Goal: Browse casually

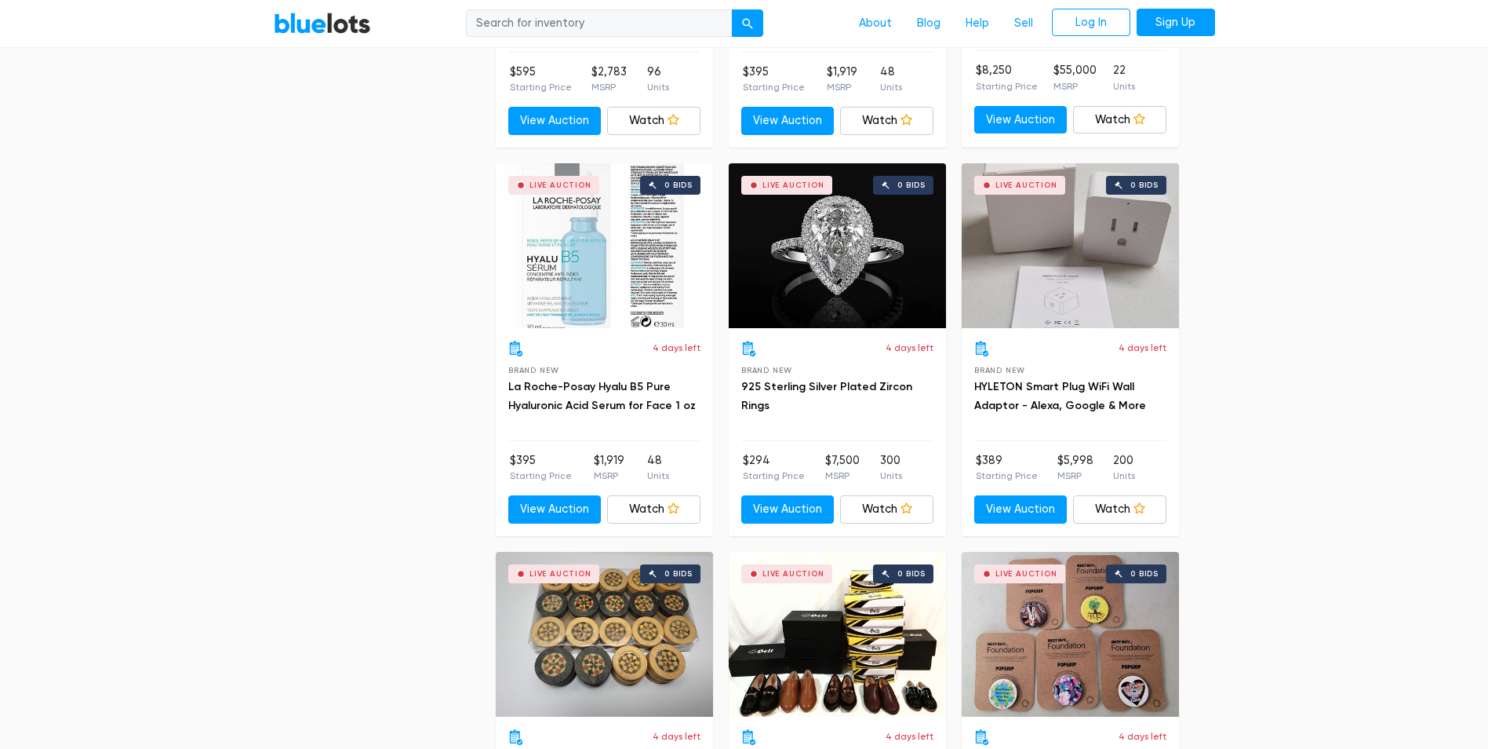
scroll to position [2275, 0]
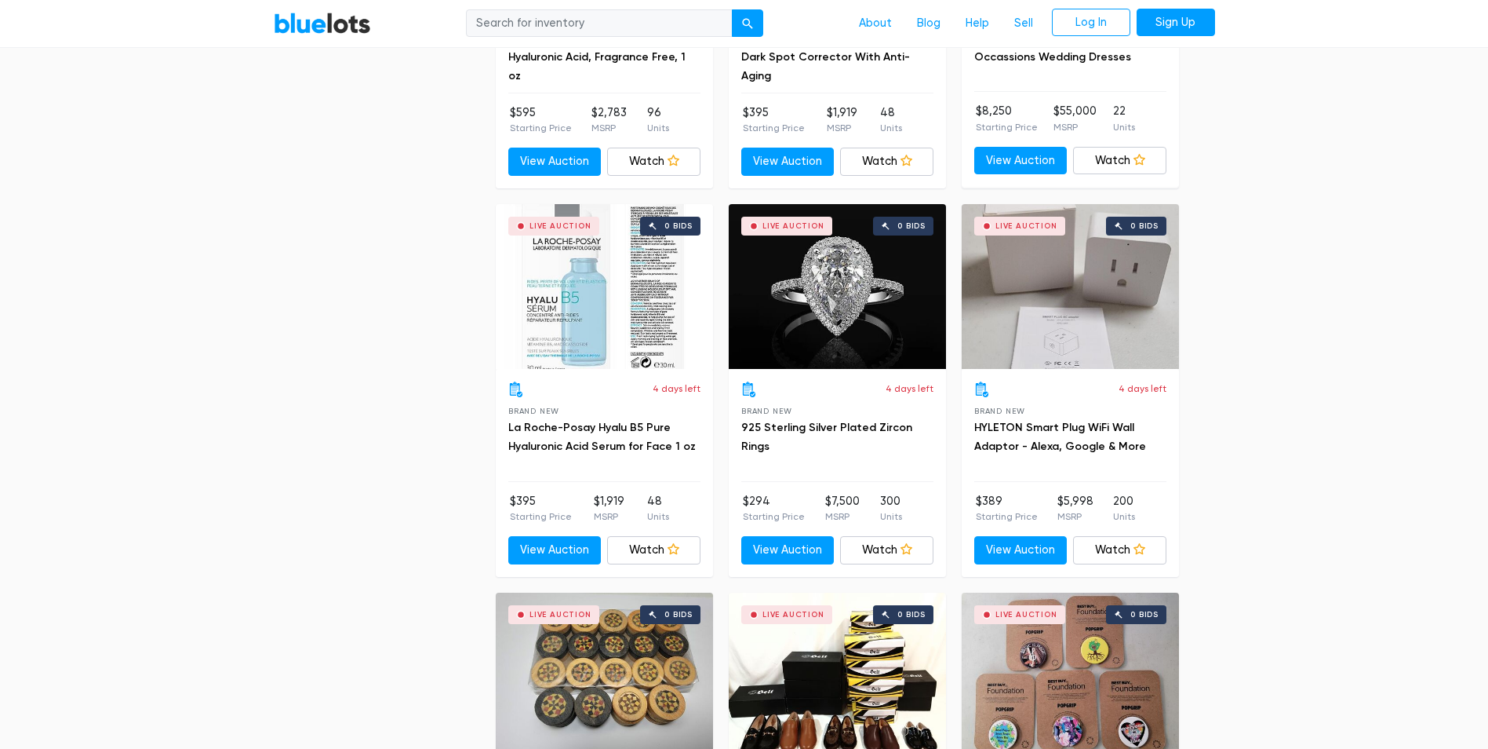
click at [879, 318] on div "Live Auction 0 bids" at bounding box center [837, 286] width 217 height 165
click at [654, 318] on div "Live Auction 0 bids" at bounding box center [604, 286] width 217 height 165
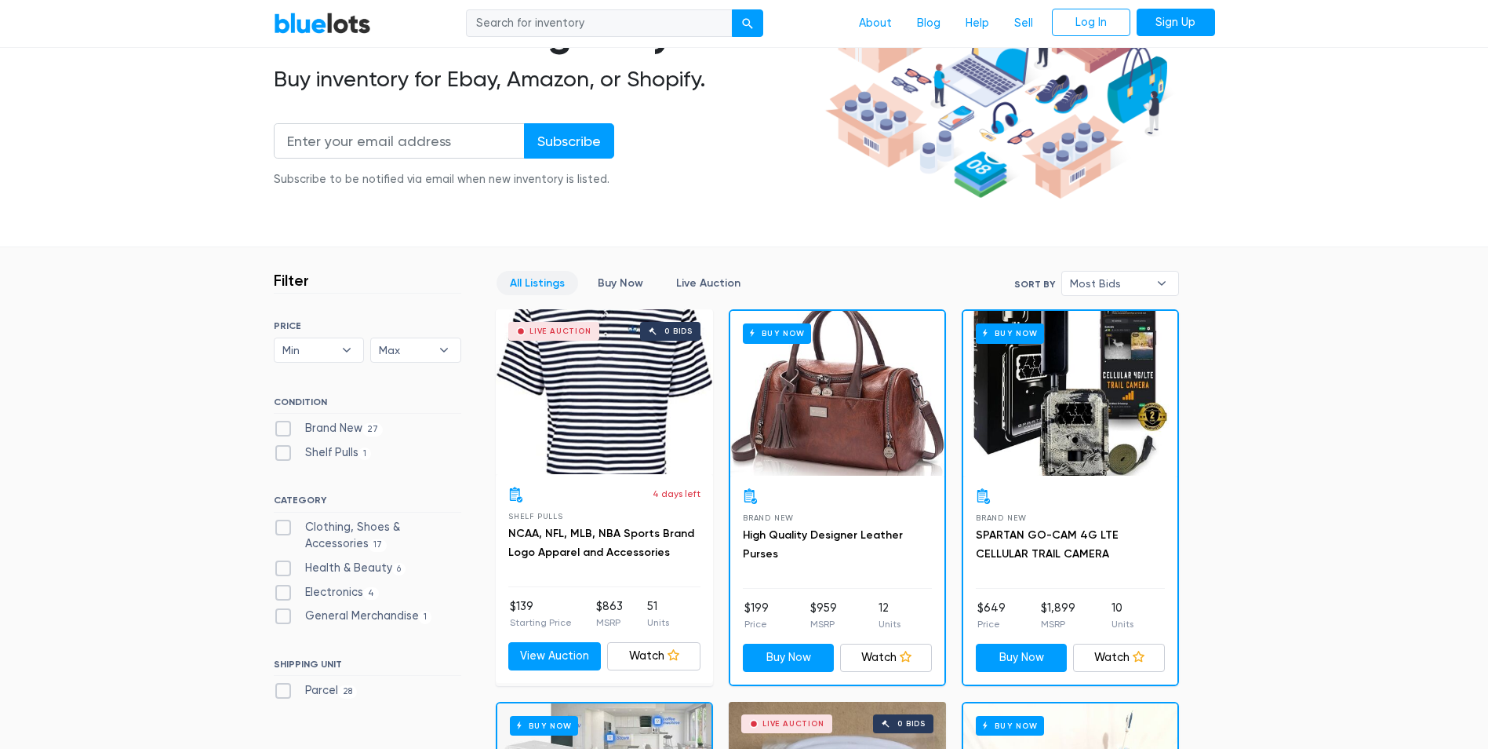
scroll to position [314, 0]
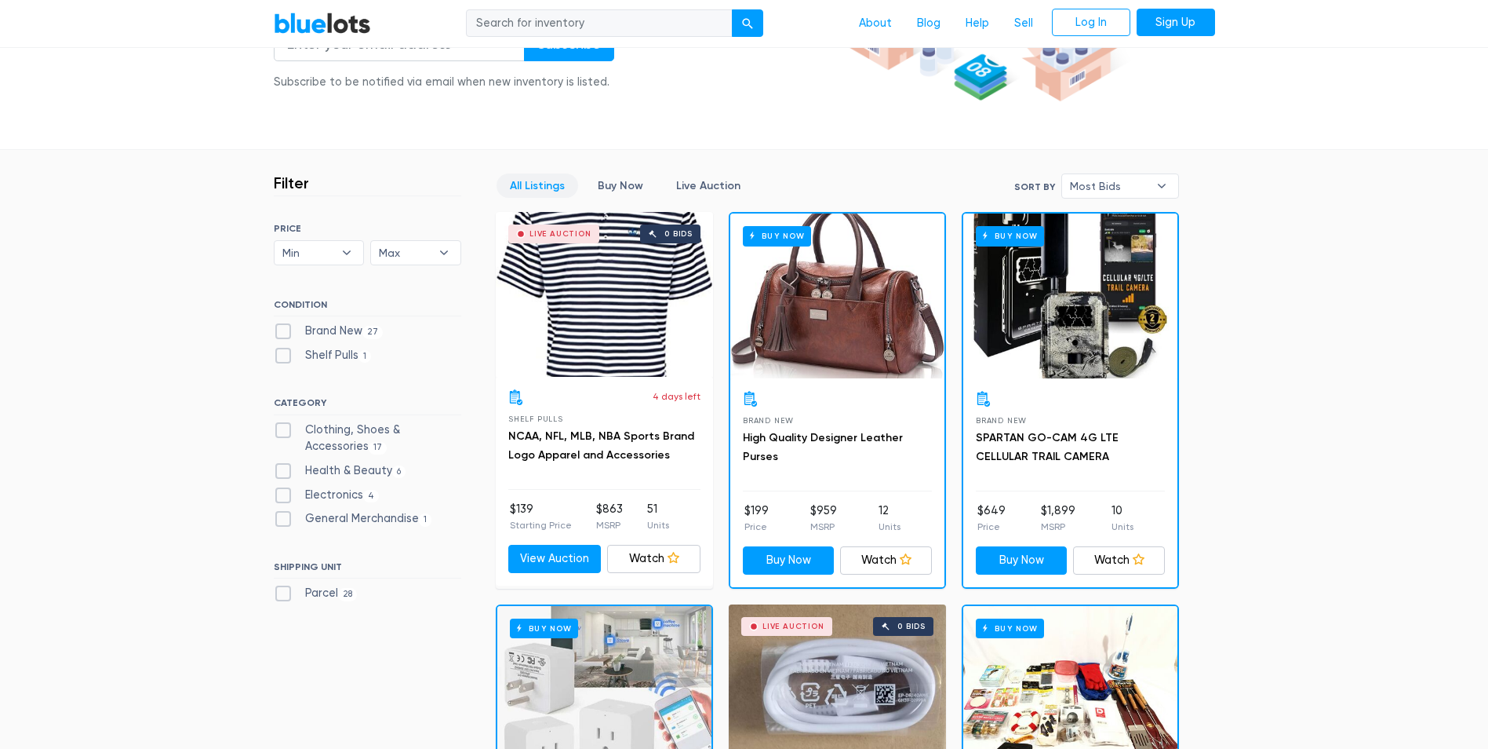
click at [1011, 322] on div "Buy Now" at bounding box center [1071, 295] width 214 height 165
click at [851, 368] on div "Buy Now" at bounding box center [838, 295] width 214 height 165
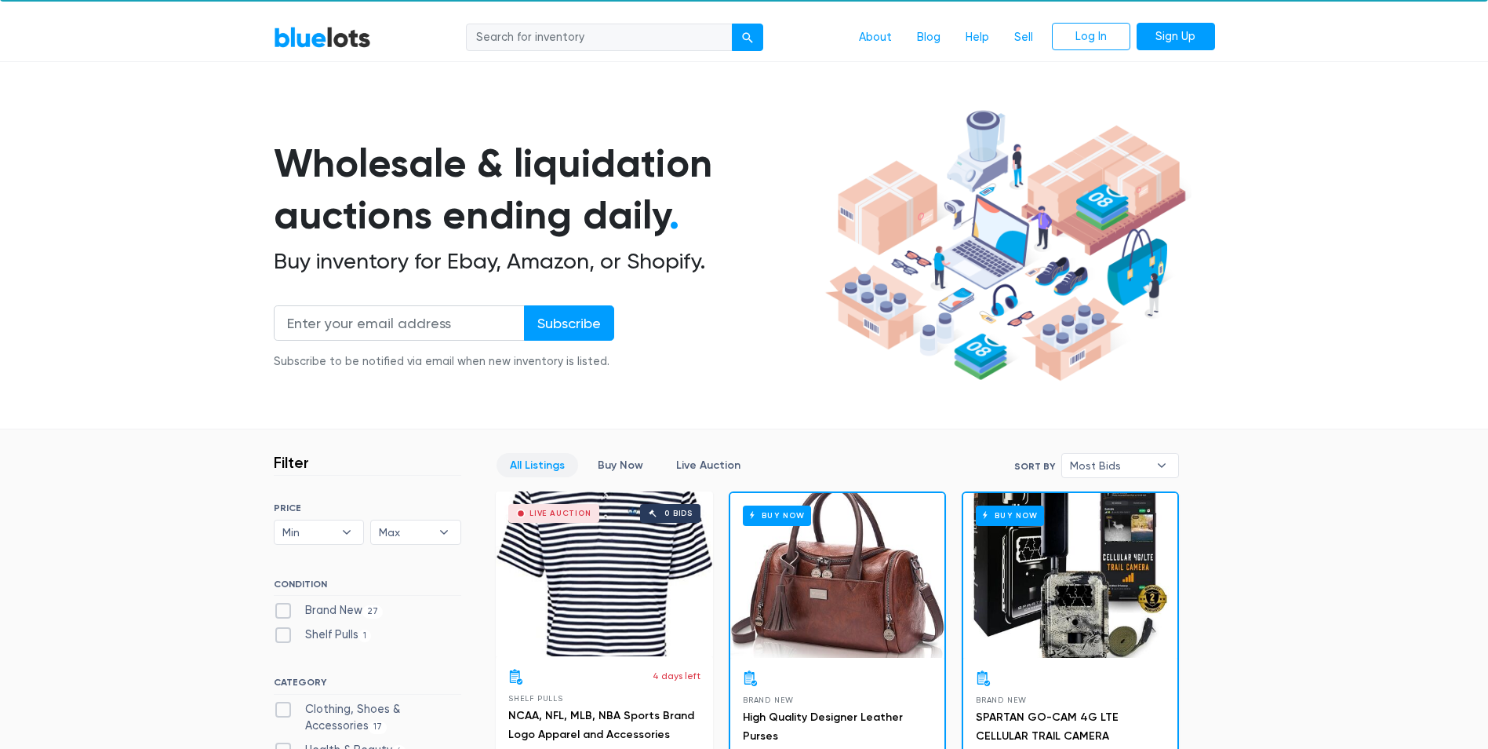
scroll to position [0, 0]
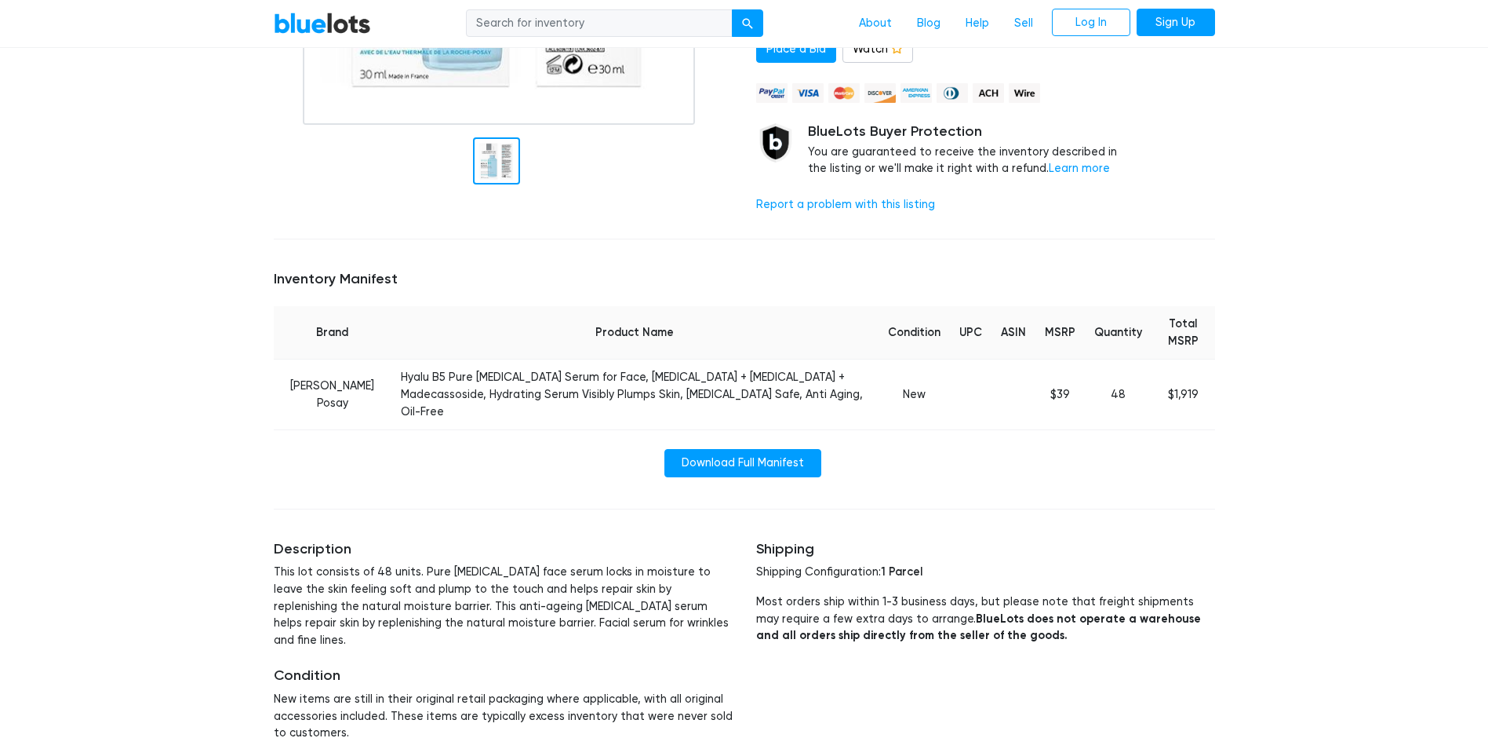
scroll to position [392, 0]
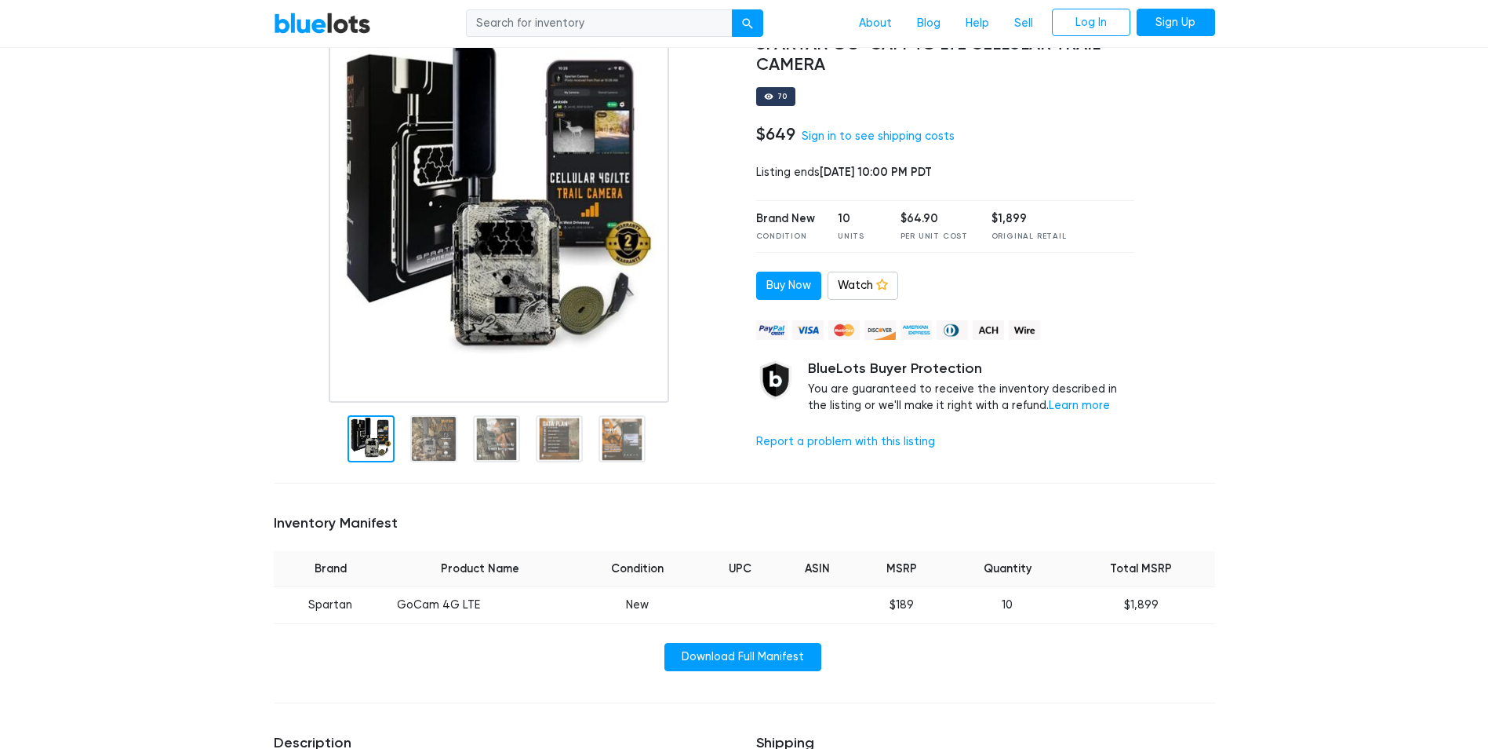
scroll to position [157, 0]
